Goal: Task Accomplishment & Management: Manage account settings

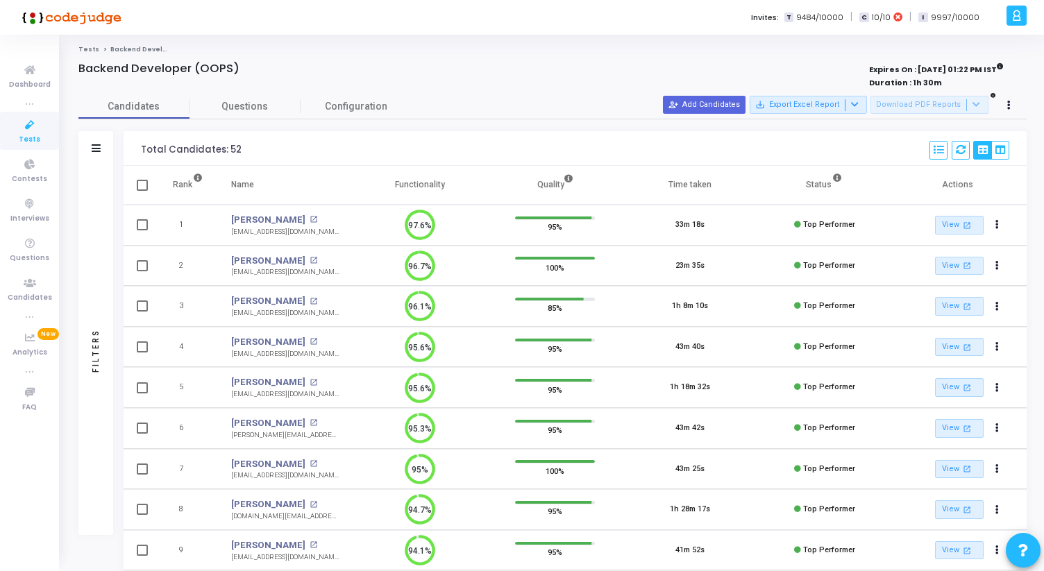
click at [17, 130] on icon at bounding box center [29, 125] width 29 height 17
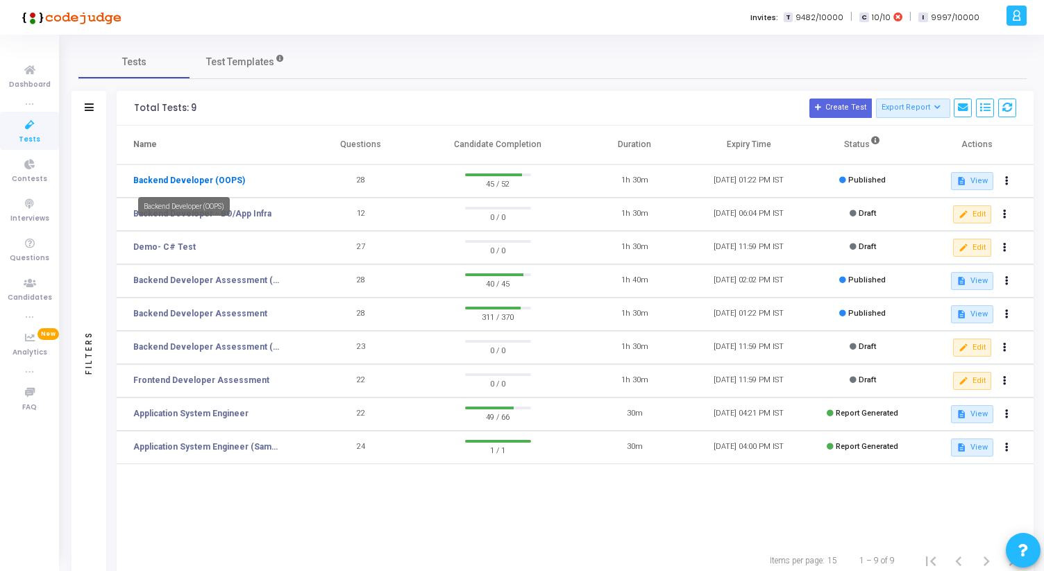
click at [205, 178] on link "Backend Developer (OOPS)" at bounding box center [189, 180] width 112 height 12
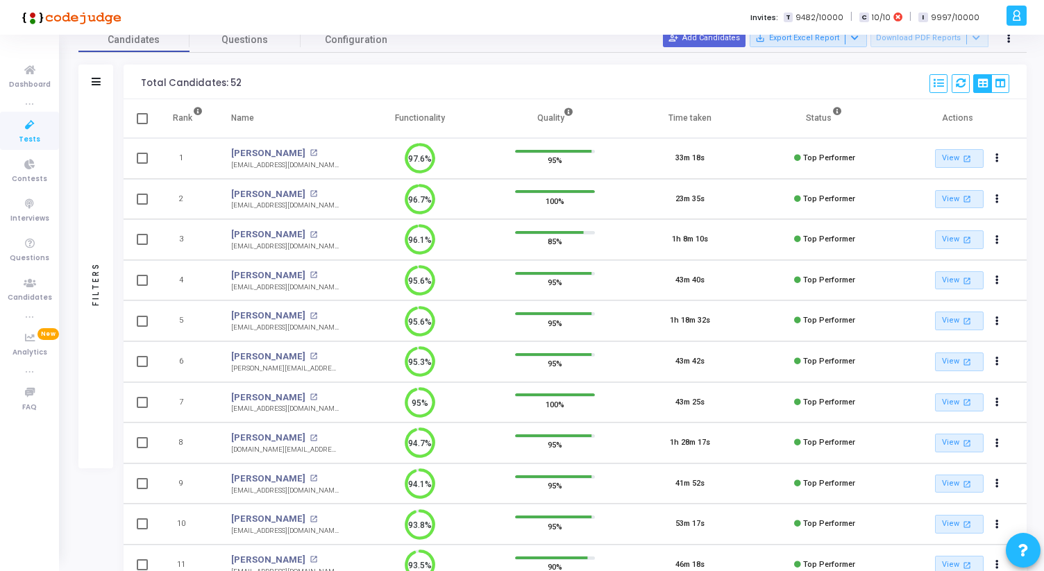
scroll to position [64, 0]
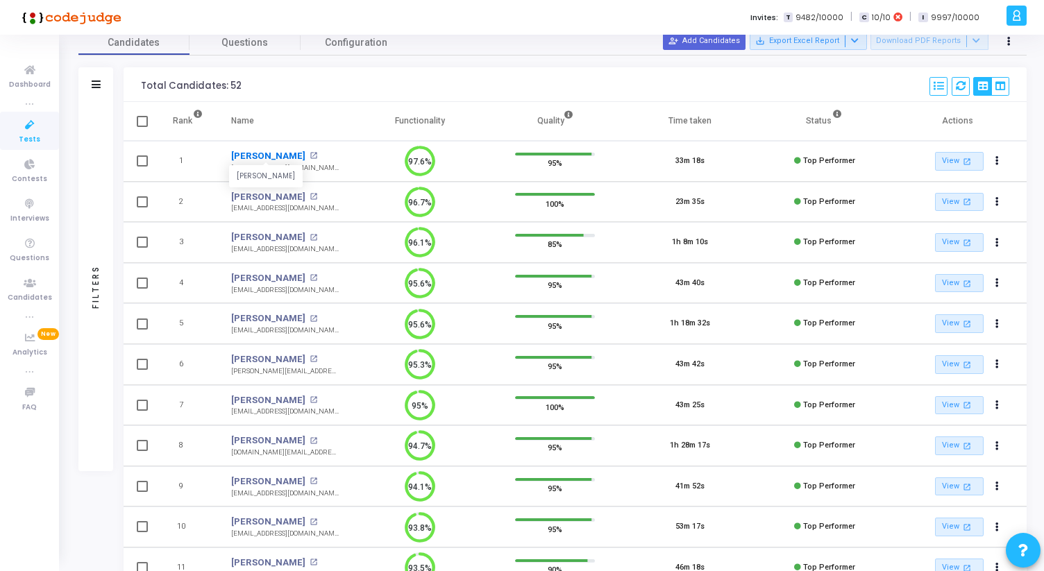
drag, startPoint x: 227, startPoint y: 153, endPoint x: 299, endPoint y: 161, distance: 72.6
click at [299, 161] on td "[PERSON_NAME] [PERSON_NAME] open_in_new [EMAIL_ADDRESS][DOMAIN_NAME]" at bounding box center [284, 161] width 135 height 41
copy link "[PERSON_NAME]"
click at [430, 63] on div "Candidates Questions Configuration Filters Filters Candidate Name/Email search …" at bounding box center [552, 410] width 962 height 759
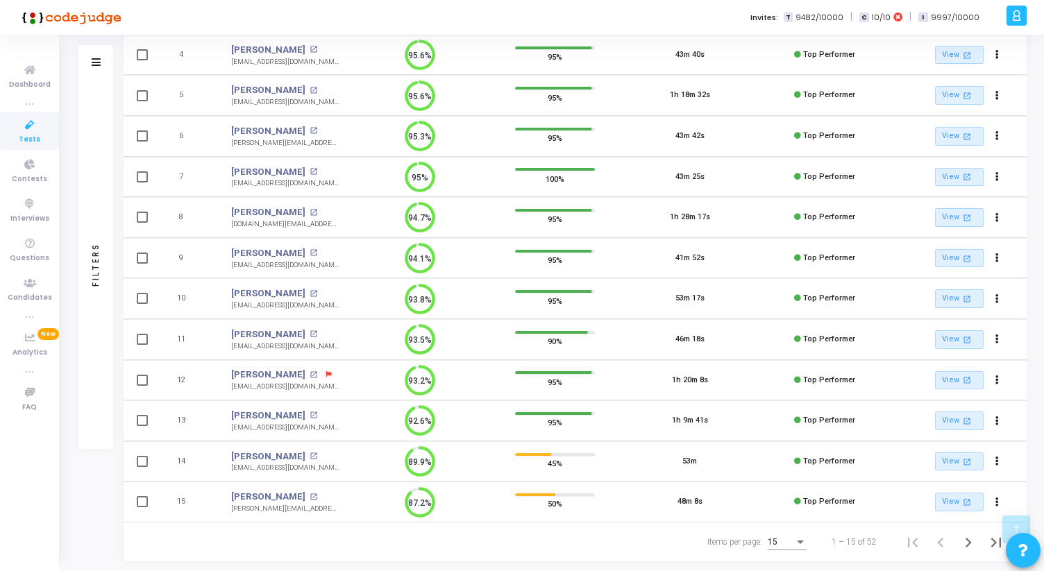
scroll to position [318, 0]
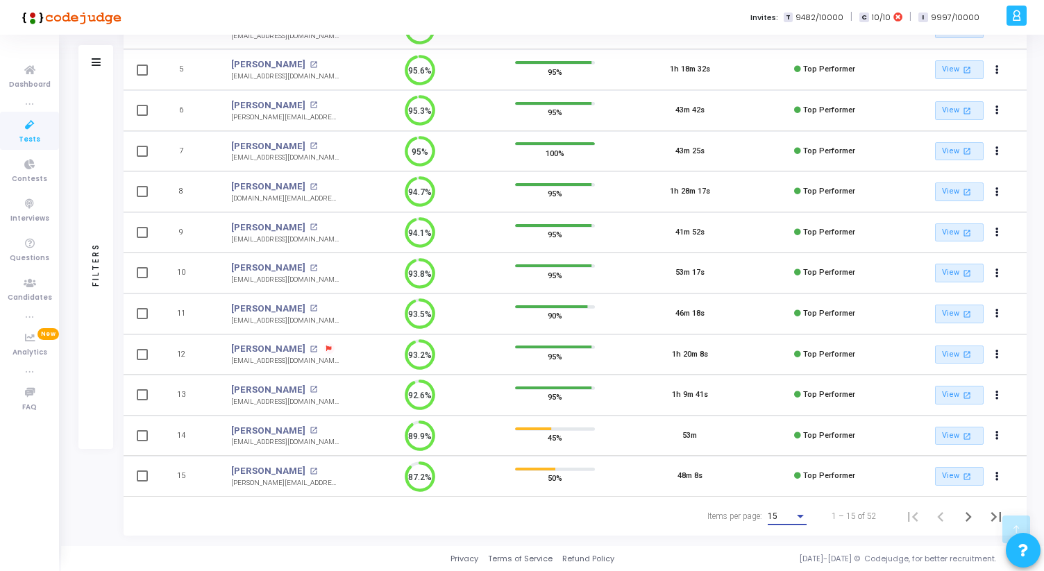
click at [789, 516] on div "15" at bounding box center [781, 517] width 26 height 10
click at [789, 507] on span "50" at bounding box center [787, 508] width 39 height 25
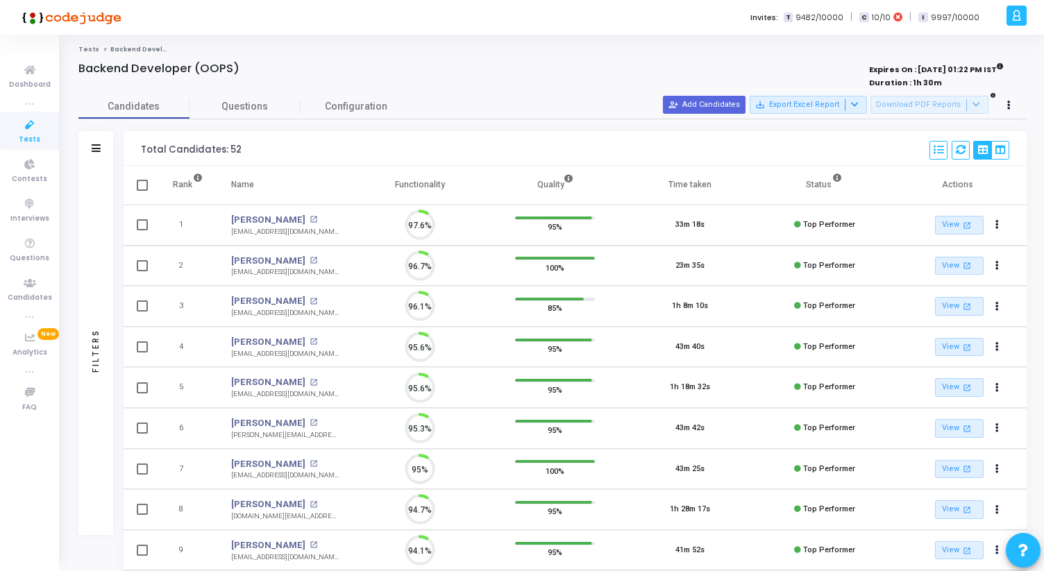
scroll to position [29, 35]
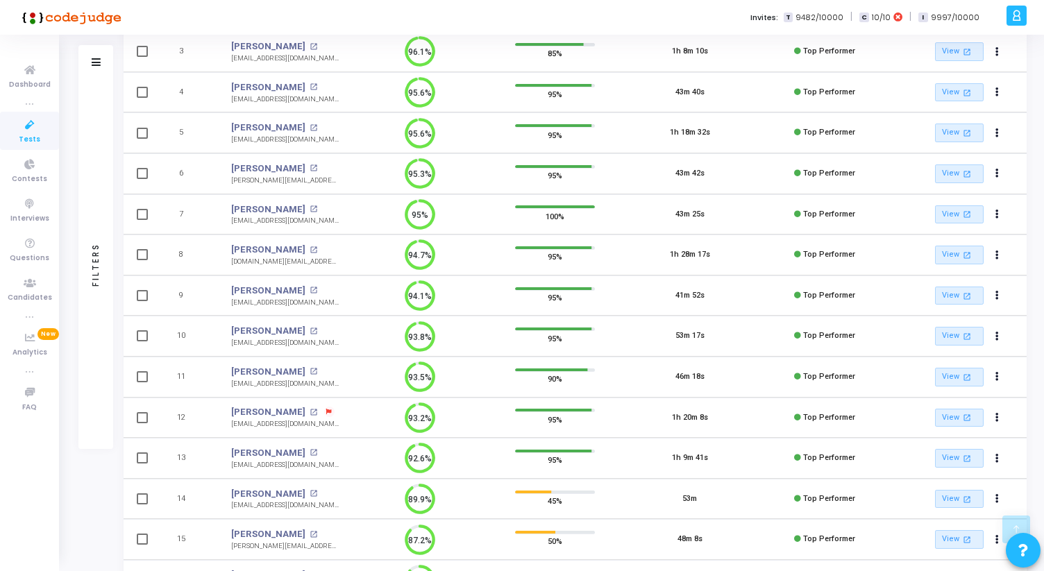
drag, startPoint x: 232, startPoint y: 99, endPoint x: 314, endPoint y: 99, distance: 82.6
click at [314, 99] on td "[PERSON_NAME] open_in_new [EMAIL_ADDRESS][DOMAIN_NAME] [EMAIL_ADDRESS][DOMAIN_N…" at bounding box center [284, 92] width 135 height 41
copy div "[EMAIL_ADDRESS][DOMAIN_NAME]"
click at [353, 137] on td "95.6%" at bounding box center [420, 132] width 135 height 41
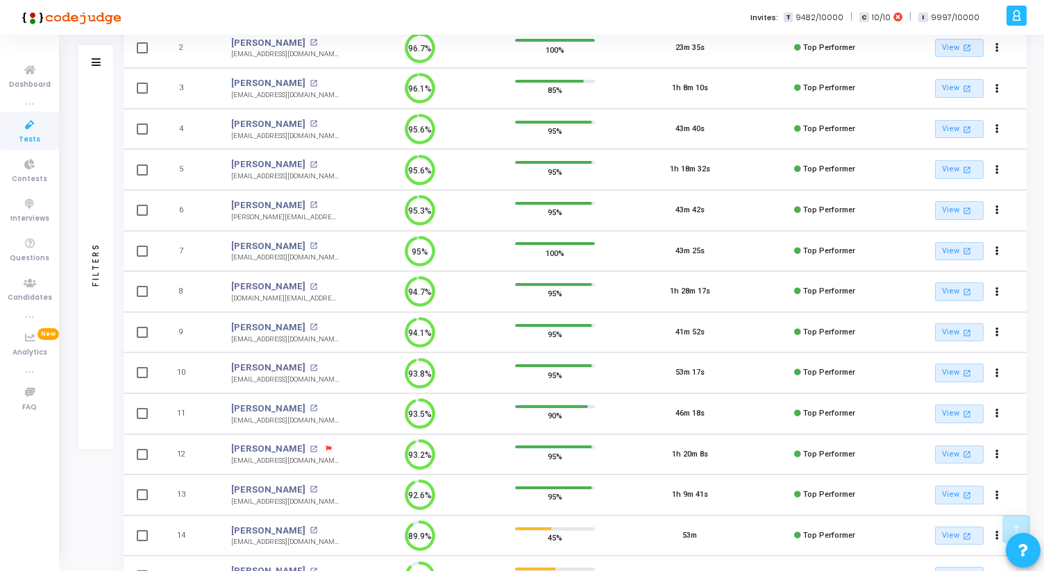
scroll to position [0, 0]
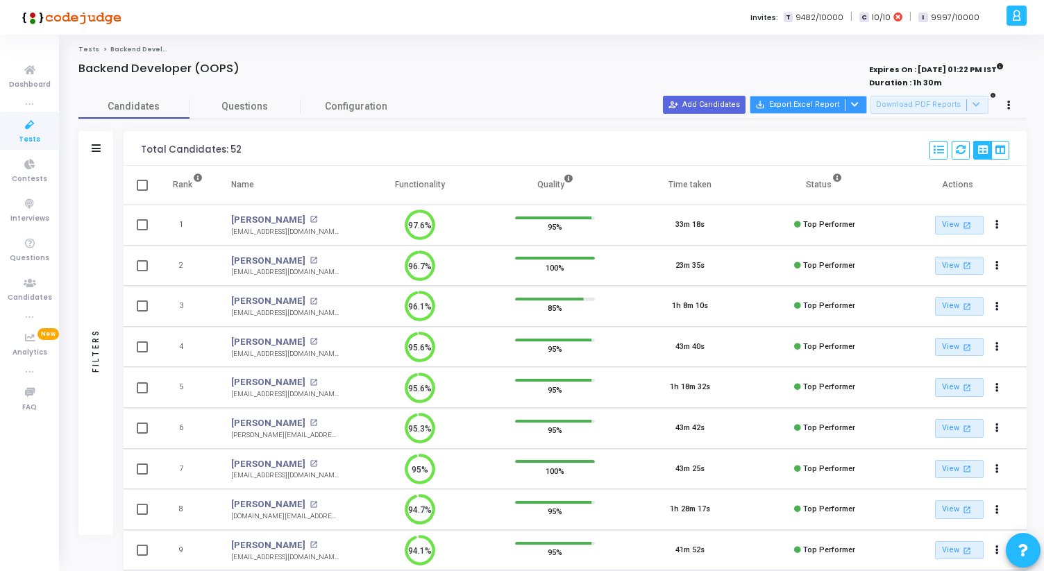
click at [858, 105] on icon at bounding box center [855, 105] width 8 height 8
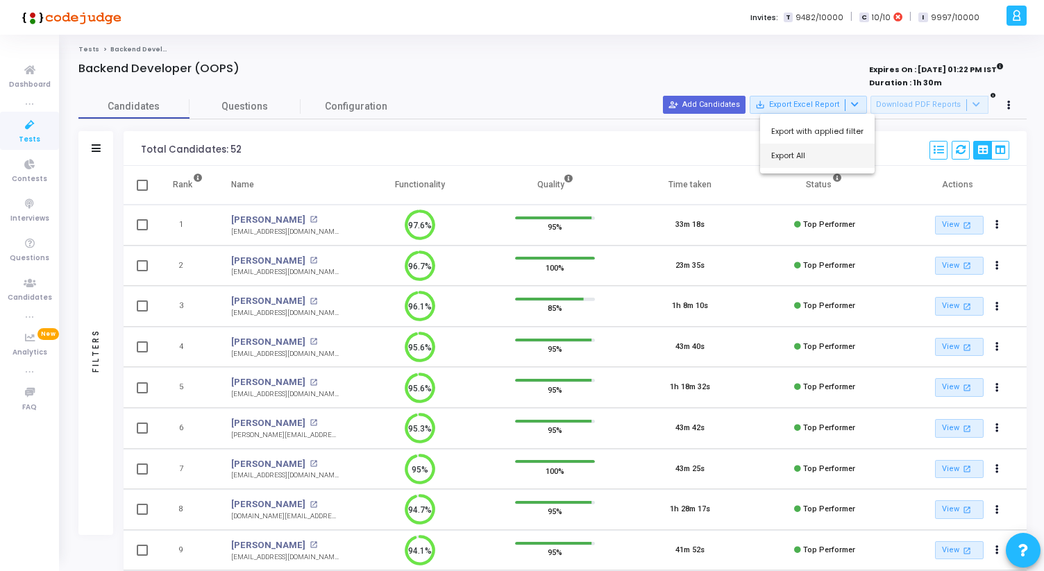
click at [833, 149] on button "Export All" at bounding box center [817, 156] width 115 height 24
click at [28, 133] on icon at bounding box center [29, 125] width 29 height 17
